Goal: Information Seeking & Learning: Learn about a topic

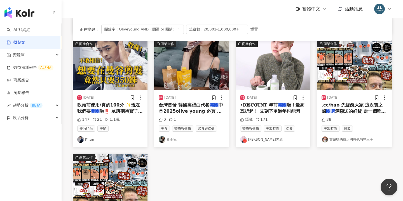
click at [121, 0] on div "繁體中文 活動訊息" at bounding box center [232, 9] width 319 height 18
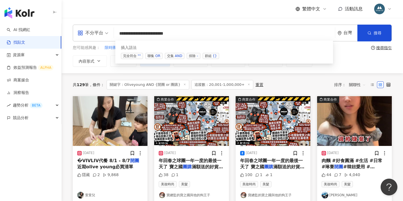
drag, startPoint x: 196, startPoint y: 34, endPoint x: 143, endPoint y: 33, distance: 53.1
click at [143, 33] on input "**********" at bounding box center [224, 33] width 216 height 12
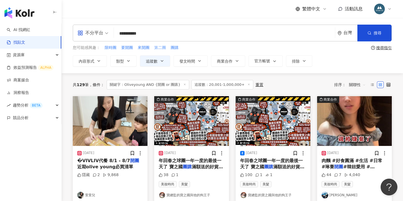
click at [155, 47] on span "第二團" at bounding box center [160, 48] width 12 height 6
type input "***"
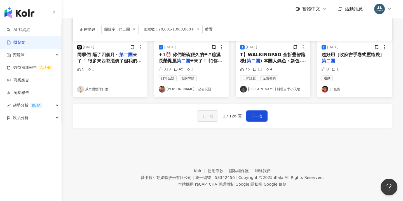
scroll to position [335, 0]
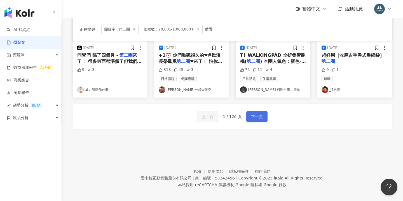
click at [258, 114] on span "下一頁" at bounding box center [257, 117] width 12 height 7
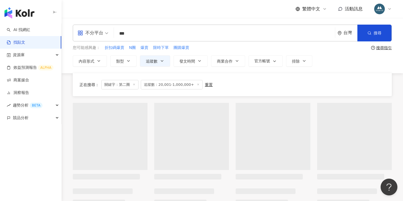
scroll to position [-14, 0]
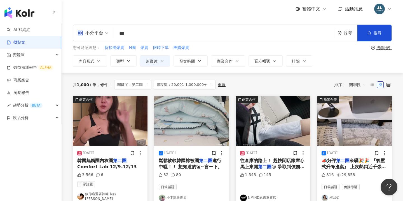
click at [190, 85] on span "追蹤數：20,001-1,000,000+" at bounding box center [185, 85] width 62 height 10
click at [176, 83] on span "追蹤數：20,001-1,000,000+" at bounding box center [185, 85] width 62 height 10
click at [160, 62] on icon "button" at bounding box center [162, 61] width 4 height 4
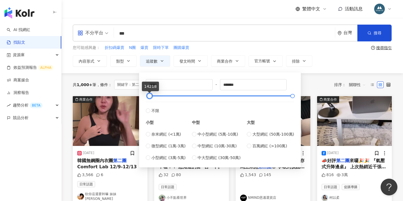
type input "*****"
click at [148, 98] on div at bounding box center [148, 96] width 3 height 3
click at [322, 81] on div "共 1,000+ 筆 條件 ： 關鍵字：第二團 追蹤數：20,001-1,000,000+ 重置 排序： 關聯性" at bounding box center [232, 85] width 319 height 10
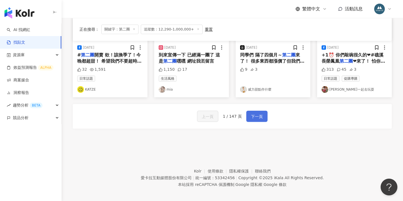
scroll to position [335, 0]
click at [255, 117] on button "下一頁" at bounding box center [256, 116] width 21 height 11
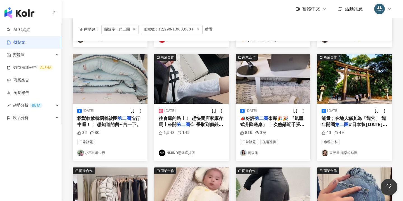
scroll to position [163, 0]
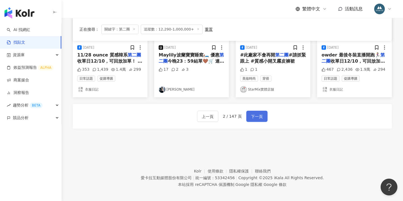
click at [251, 113] on span "下一頁" at bounding box center [257, 116] width 12 height 7
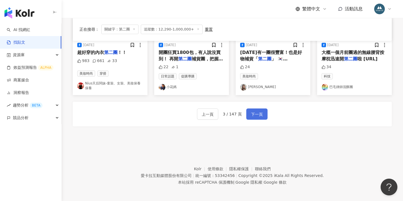
scroll to position [308, 0]
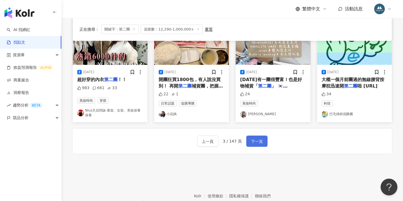
click at [253, 143] on span "下一頁" at bounding box center [257, 141] width 12 height 7
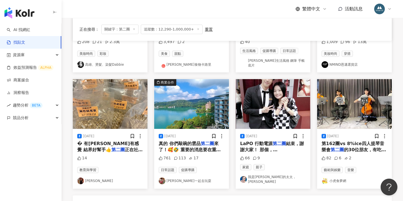
scroll to position [271, 0]
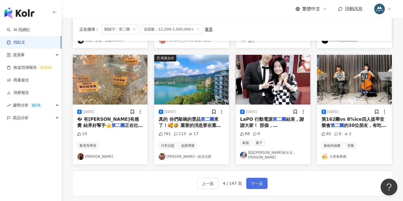
click at [256, 180] on span "下一頁" at bounding box center [257, 183] width 12 height 7
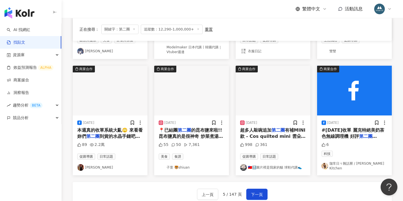
scroll to position [327, 0]
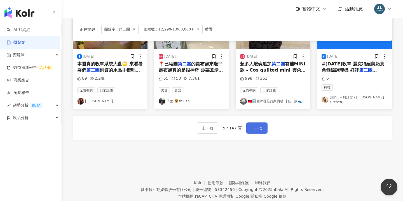
click at [254, 125] on span "下一頁" at bounding box center [257, 128] width 12 height 7
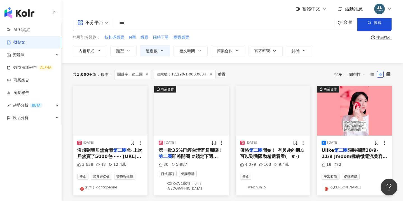
scroll to position [15, 0]
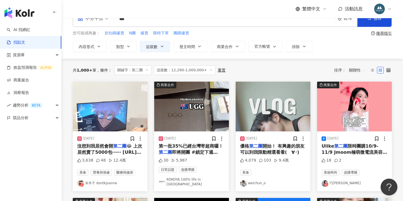
click at [266, 145] on span "開始！ 有興趣的朋友可以到我限動精選看看(ゝ∀･)" at bounding box center [272, 148] width 64 height 11
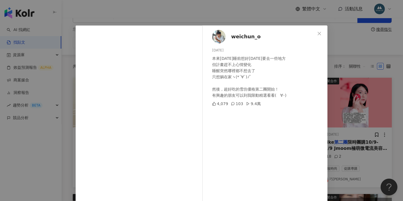
scroll to position [1, 0]
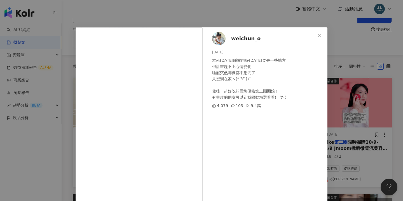
click at [345, 77] on div "weichun_o 2024/11/3 本來昨天睡前想好今天要去一些地方 但計畫趕不上心情變化 睡醒突然哪裡都不想去了 只想躺在家ヽ(*´∀`)ﾉﾟ 然後，超…" at bounding box center [201, 100] width 403 height 201
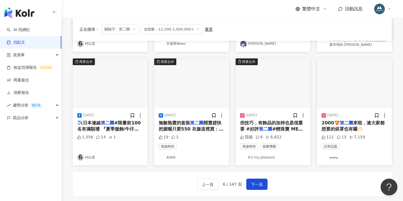
scroll to position [338, 0]
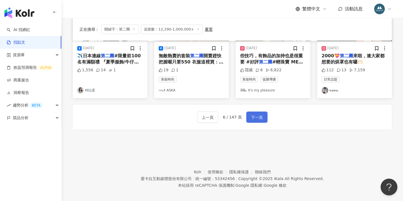
click at [253, 112] on button "下一頁" at bounding box center [256, 117] width 21 height 11
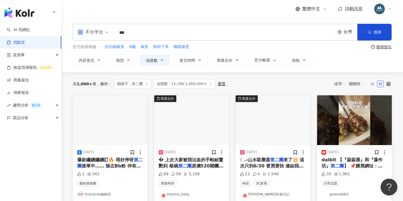
scroll to position [3, 0]
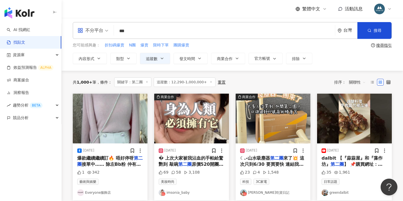
click at [197, 158] on span "� 上次大家被我沾血的手帕給驚艷到 敲碗" at bounding box center [191, 160] width 65 height 11
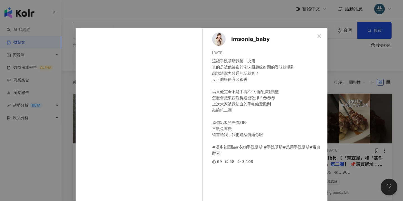
scroll to position [0, 0]
click at [234, 39] on span "imsonia_baby" at bounding box center [250, 39] width 39 height 8
click at [360, 110] on div "imsonia_baby 2024/4/27 這罐手洗慕斯我第一次用 真的是被他綿密的泡沫跟超級好聞的香味給嚇到 想說清潔力普通的話就算了 反正他很便宜又很香…" at bounding box center [201, 100] width 403 height 201
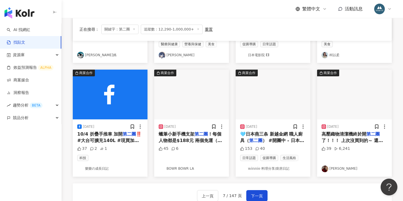
scroll to position [277, 0]
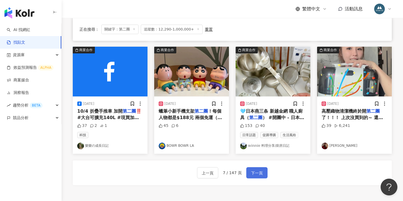
click at [260, 171] on span "下一頁" at bounding box center [257, 173] width 12 height 7
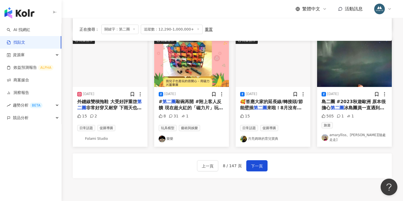
scroll to position [319, 0]
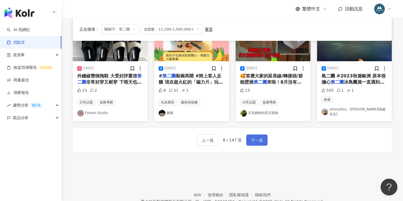
click at [257, 137] on span "下一頁" at bounding box center [257, 140] width 12 height 7
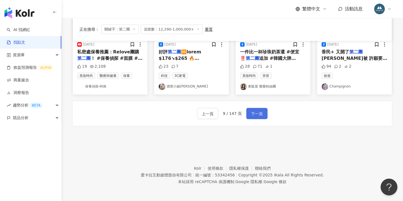
scroll to position [335, 0]
click at [251, 113] on span "下一頁" at bounding box center [257, 114] width 12 height 7
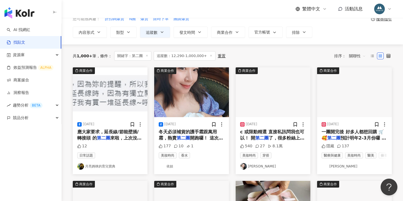
scroll to position [17, 0]
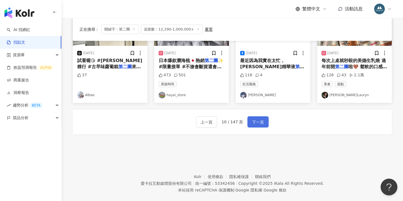
click at [249, 116] on button "下一頁" at bounding box center [257, 121] width 21 height 11
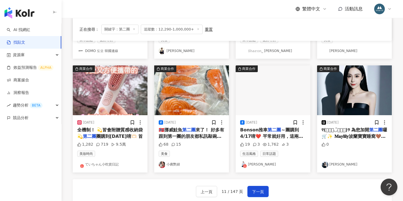
scroll to position [258, 0]
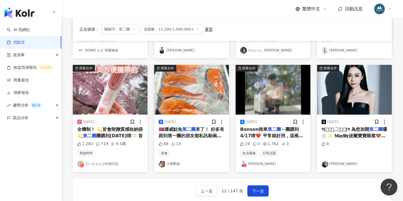
click at [118, 130] on span "全機制！ 💫皆會附贈質感收納袋💫" at bounding box center [109, 132] width 65 height 11
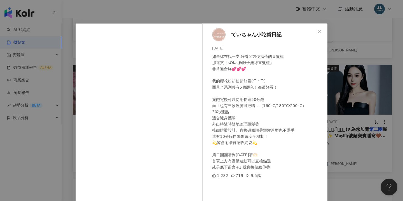
scroll to position [4, 0]
click at [220, 35] on img at bounding box center [218, 34] width 13 height 13
click at [211, 19] on div "ていちゃん小吃貨日記 2024/6/10 如果妳在找一支 好看又方便攜帶的直髮梳 那這支「sOlac負離子無線直髮梳」 非常適合妳💕💕💕！ 我的櫻花粉超仙超好…" at bounding box center [201, 100] width 403 height 201
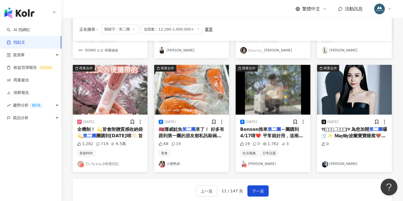
scroll to position [275, 0]
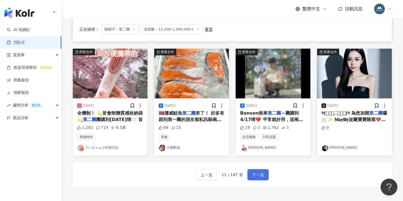
click at [253, 175] on span "下一頁" at bounding box center [258, 175] width 12 height 7
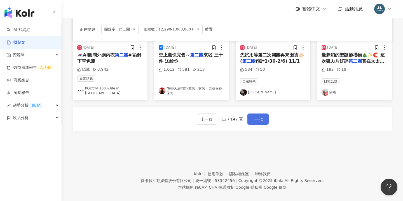
scroll to position [335, 0]
click at [254, 116] on span "下一頁" at bounding box center [258, 119] width 12 height 7
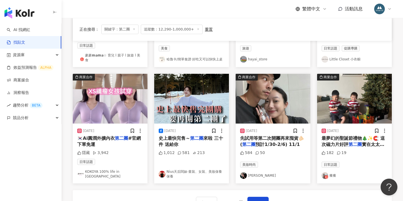
scroll to position [291, 0]
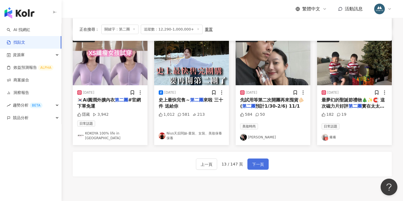
click at [254, 161] on button "下一頁" at bounding box center [257, 164] width 21 height 11
click at [258, 161] on span "下一頁" at bounding box center [258, 164] width 12 height 7
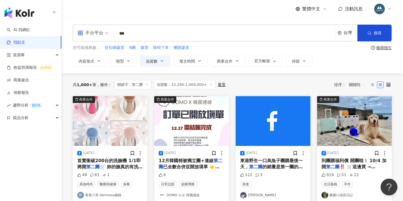
scroll to position [0, 0]
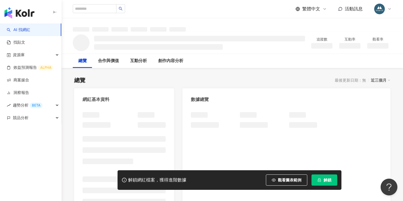
click at [314, 182] on button "解鎖" at bounding box center [324, 180] width 26 height 11
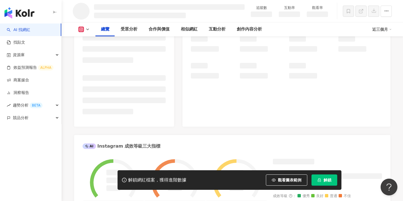
scroll to position [110, 0]
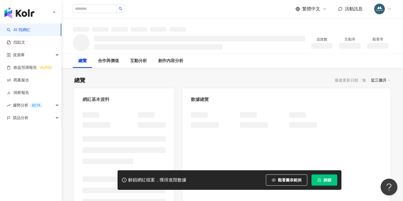
click at [319, 174] on div "解鎖網紅檔案，獲得進階數據 觀看圖表範例 解鎖" at bounding box center [229, 180] width 224 height 20
click at [319, 176] on button "解鎖" at bounding box center [324, 180] width 26 height 11
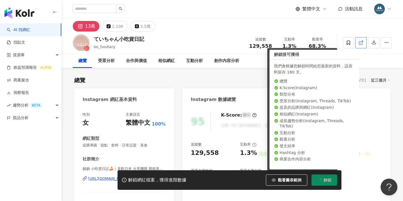
click at [370, 44] on button "button" at bounding box center [373, 42] width 11 height 11
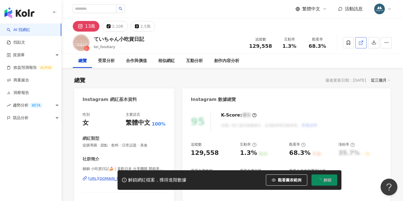
click at [363, 44] on link at bounding box center [360, 42] width 11 height 11
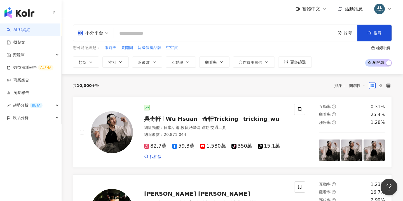
click at [156, 25] on div "不分平台 台灣 搜尋 5e490802-673e-4f16-9301-833e60b6f04d April 13,365 追蹤者 搜尋名稱、敘述、貼文含有關鍵…" at bounding box center [232, 33] width 319 height 17
click at [151, 31] on input "search" at bounding box center [224, 33] width 216 height 11
paste input "**********"
type input "**********"
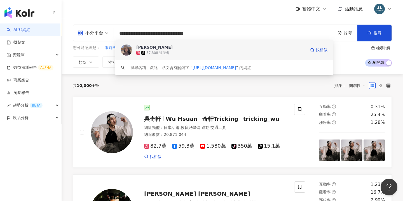
click at [174, 50] on div "57,808 追蹤者" at bounding box center [220, 53] width 169 height 6
